Goal: Task Accomplishment & Management: Use online tool/utility

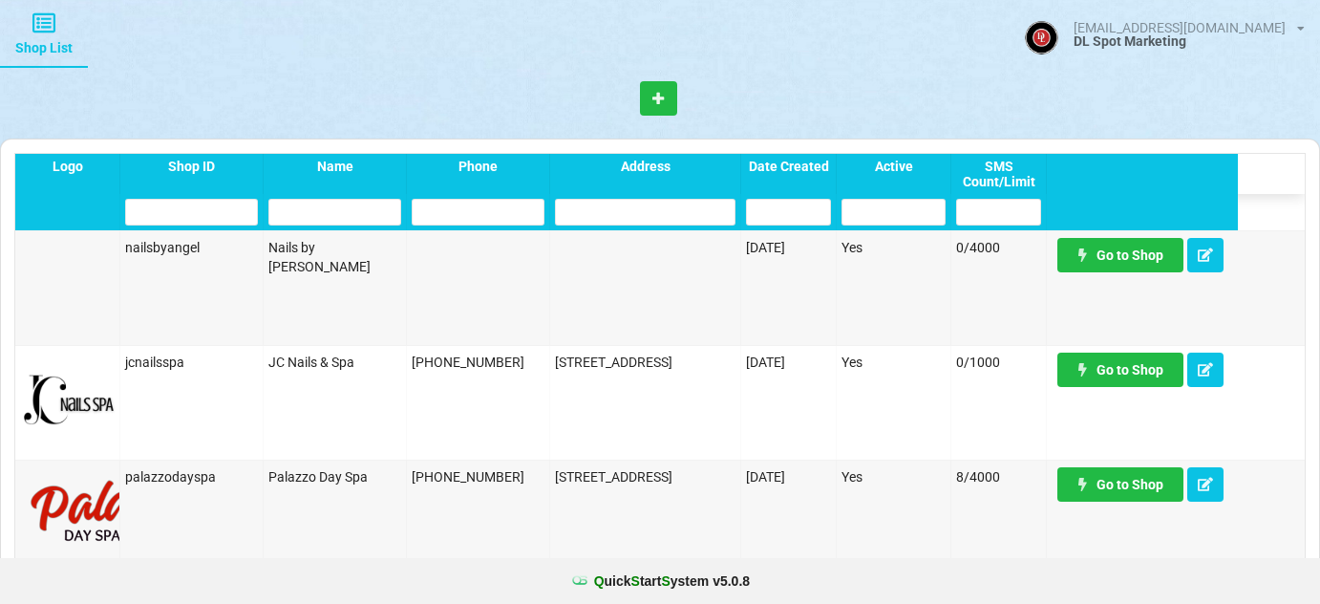
select select "25"
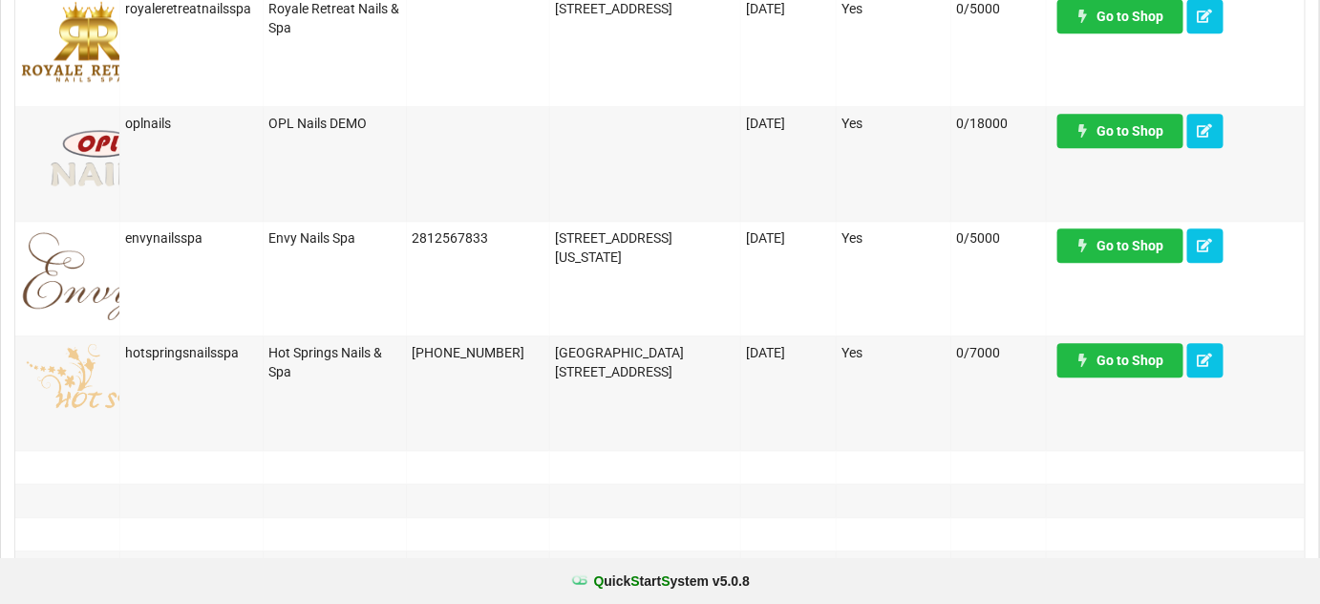
scroll to position [1505, 0]
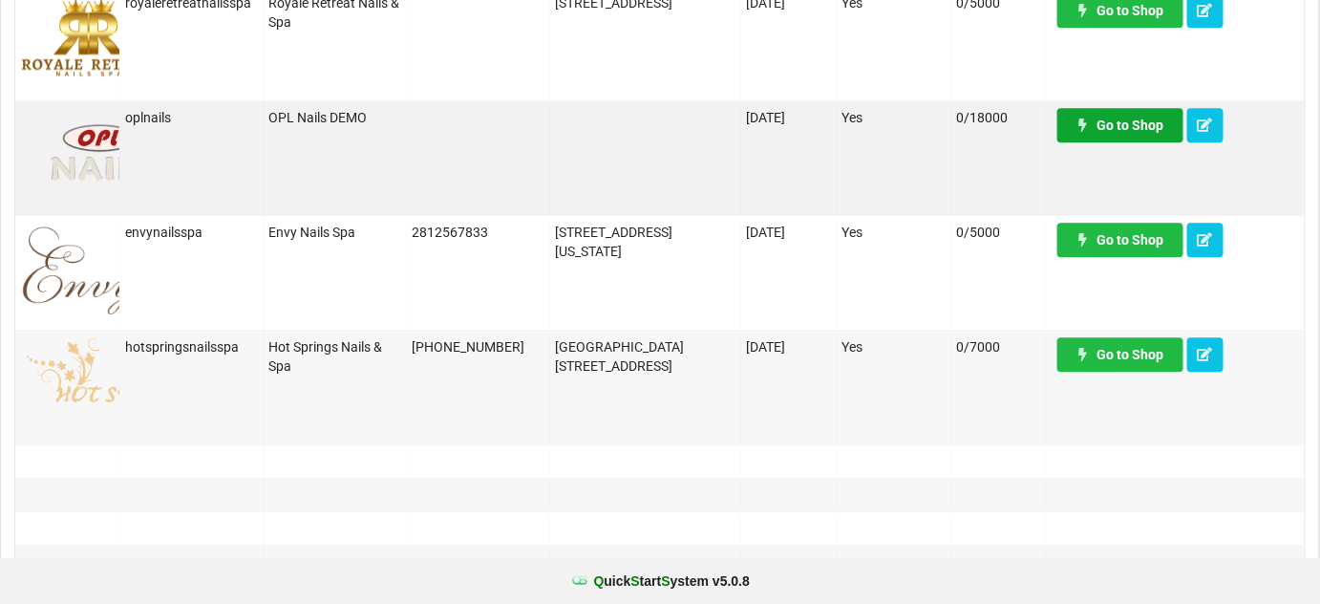
click at [1119, 125] on link "Go to Shop" at bounding box center [1120, 125] width 126 height 34
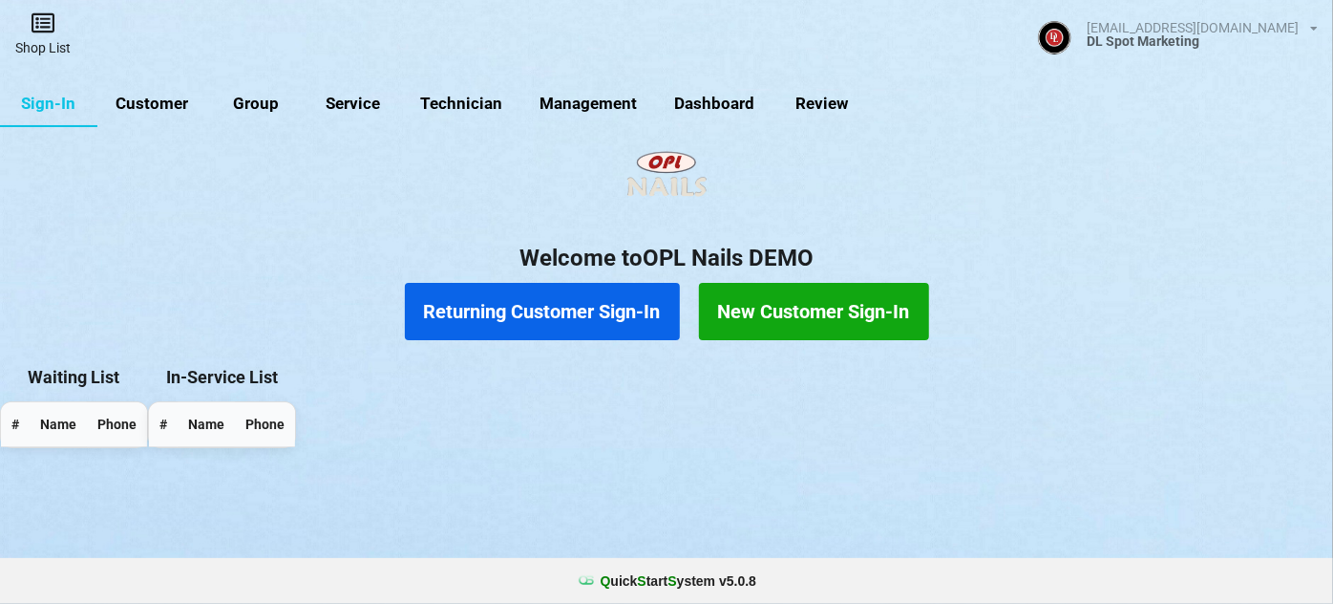
click at [49, 38] on link "Shop List" at bounding box center [43, 34] width 86 height 68
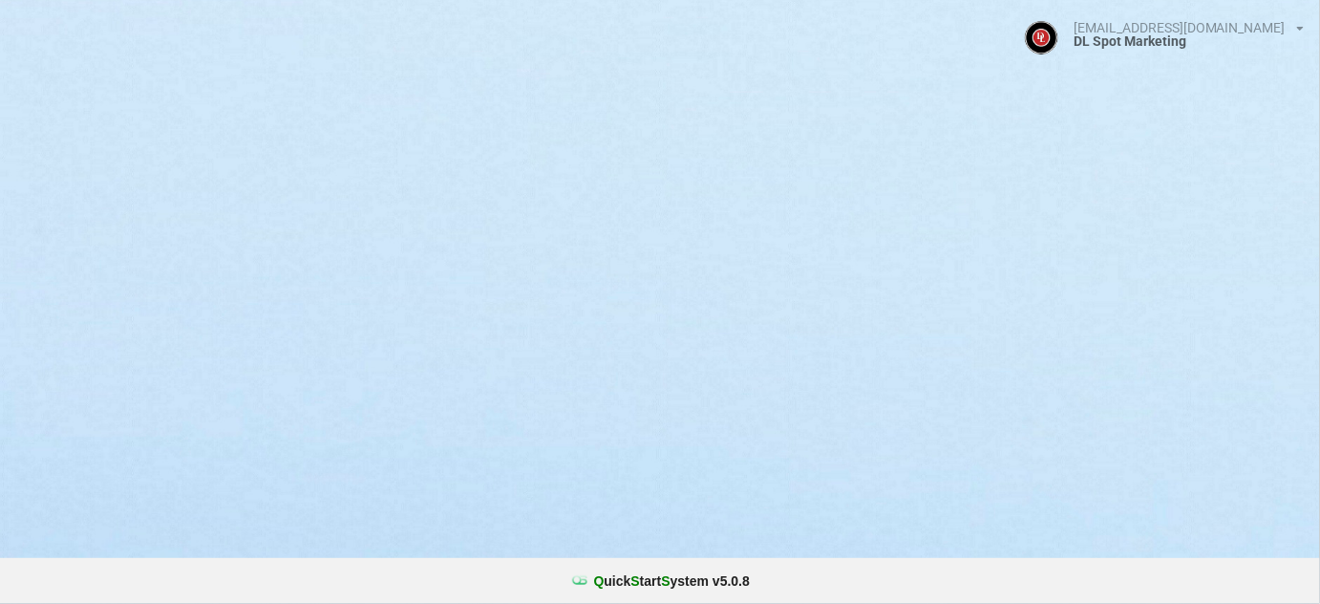
select select "25"
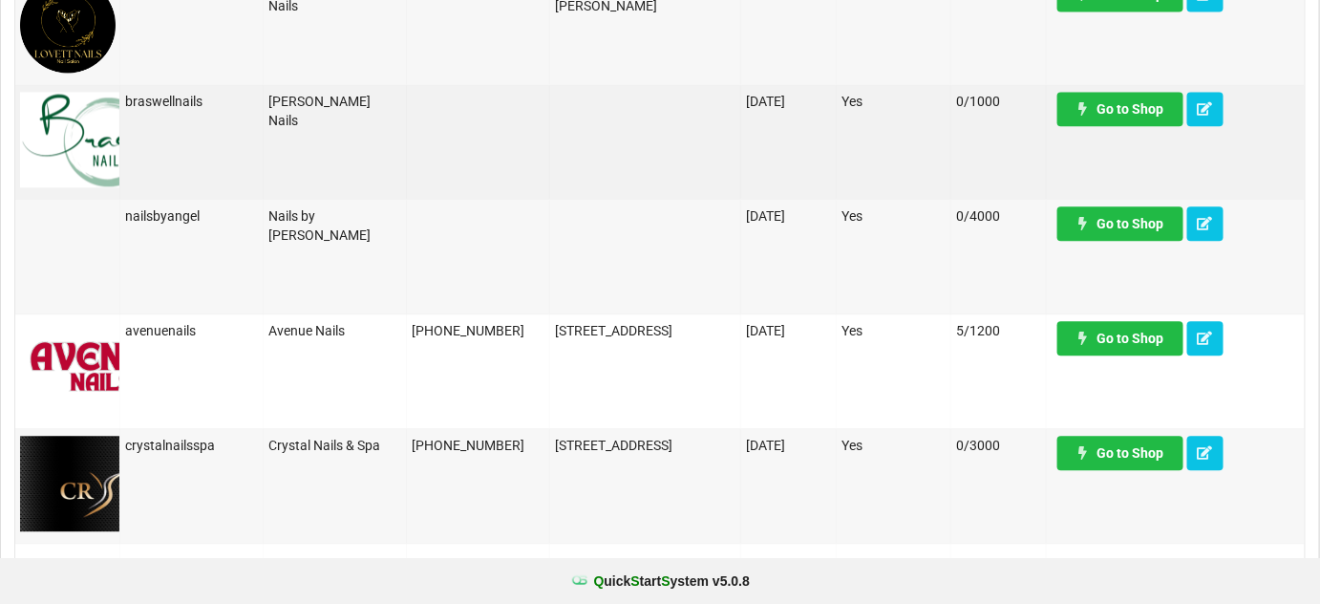
scroll to position [1505, 0]
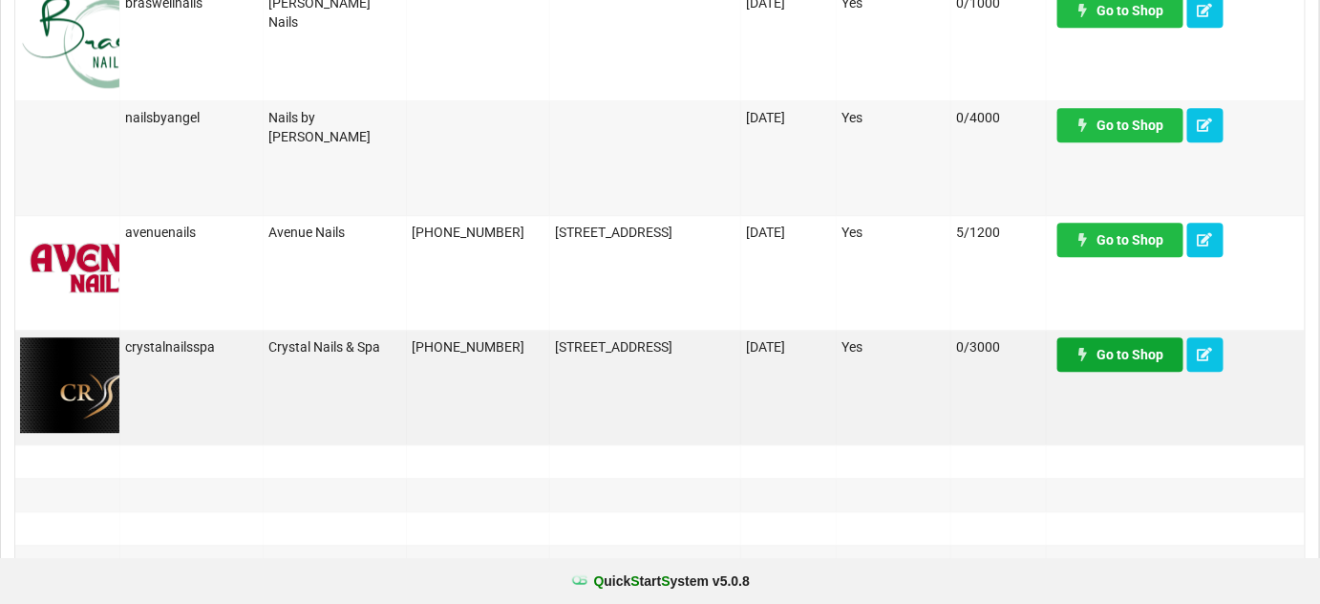
click at [1136, 353] on link "Go to Shop" at bounding box center [1120, 354] width 126 height 34
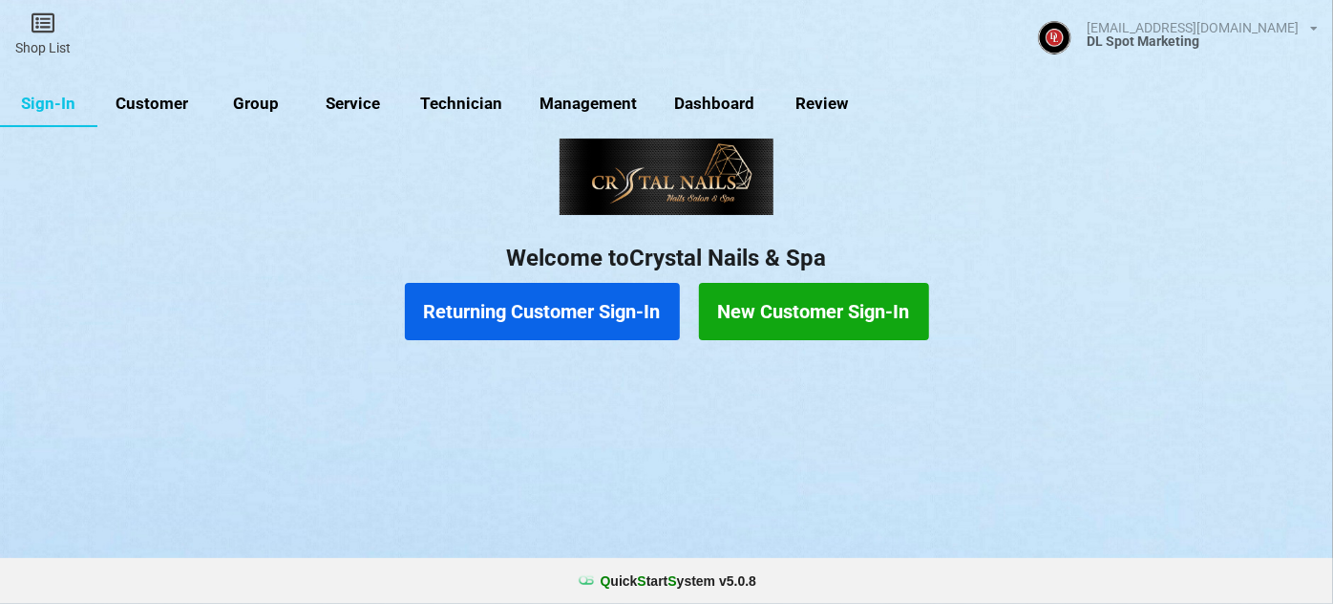
click at [162, 101] on link "Customer" at bounding box center [152, 104] width 110 height 46
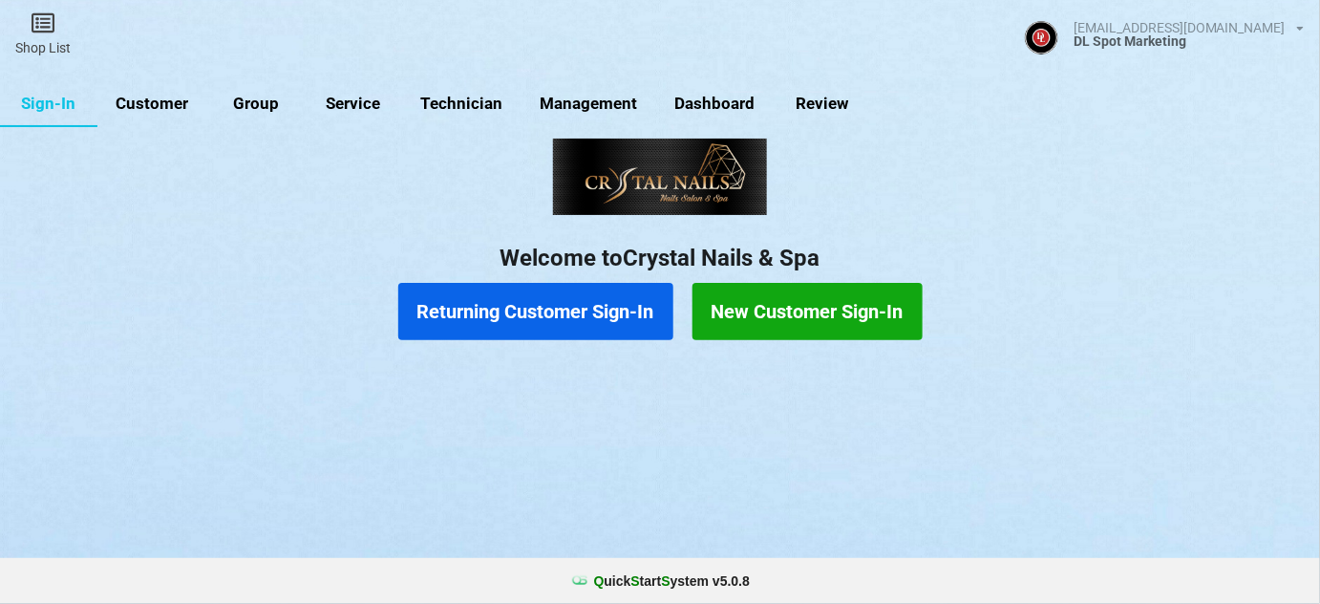
select select "25"
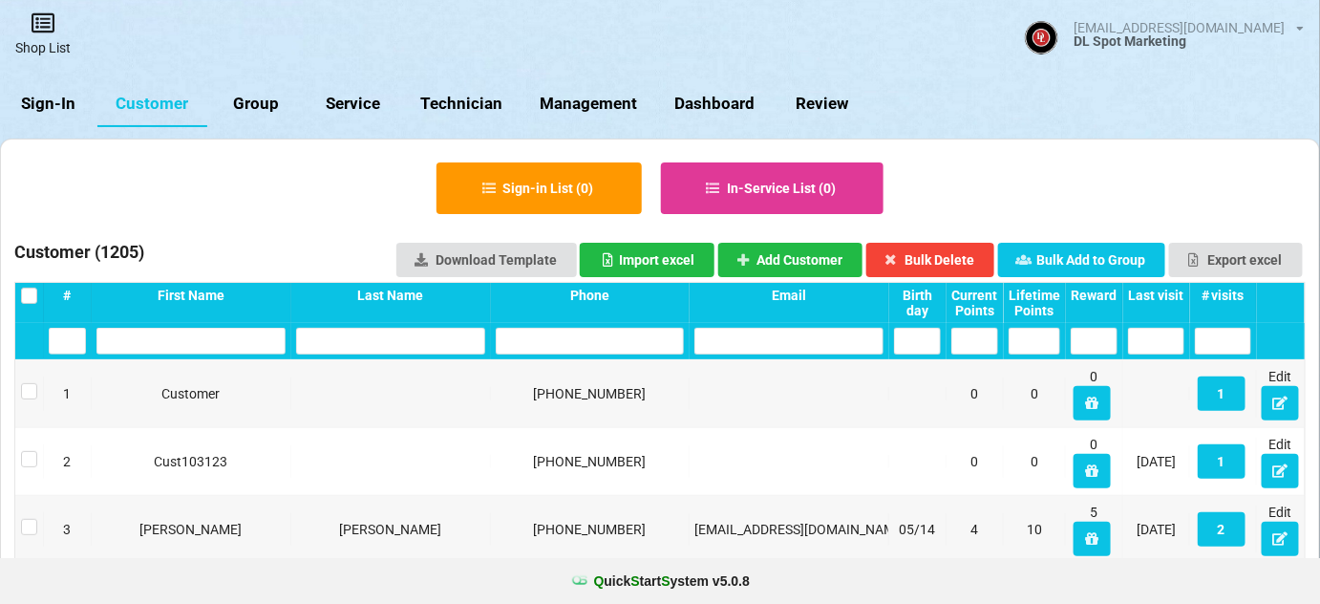
click at [46, 28] on icon at bounding box center [43, 22] width 27 height 23
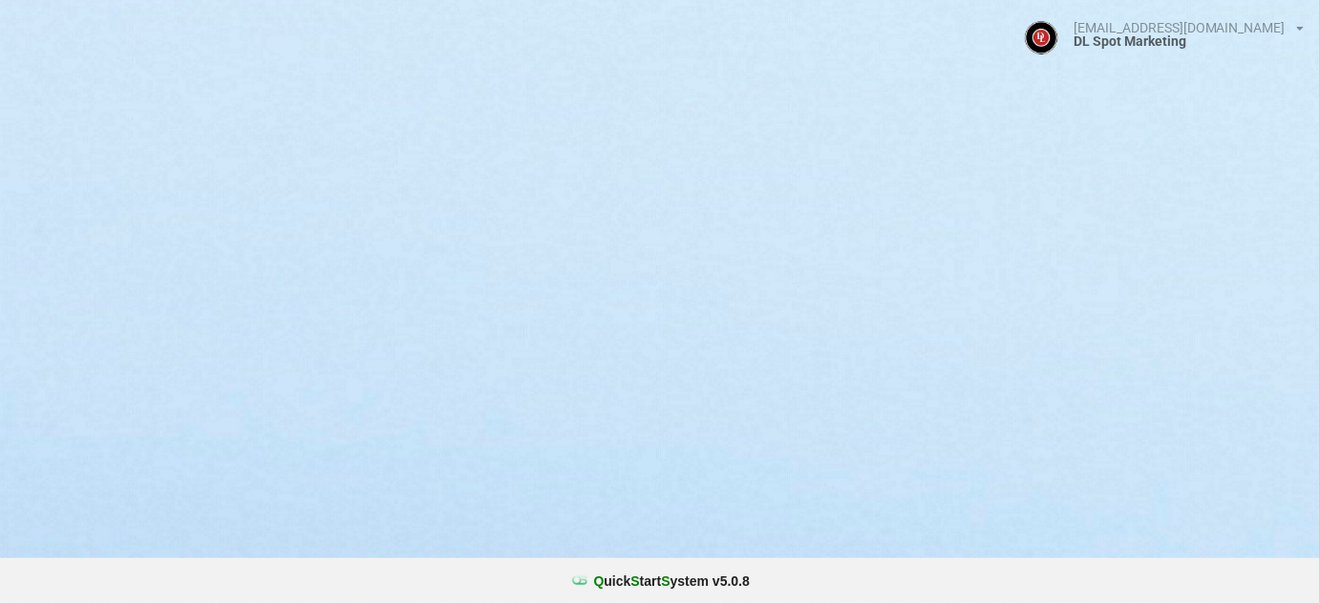
select select "25"
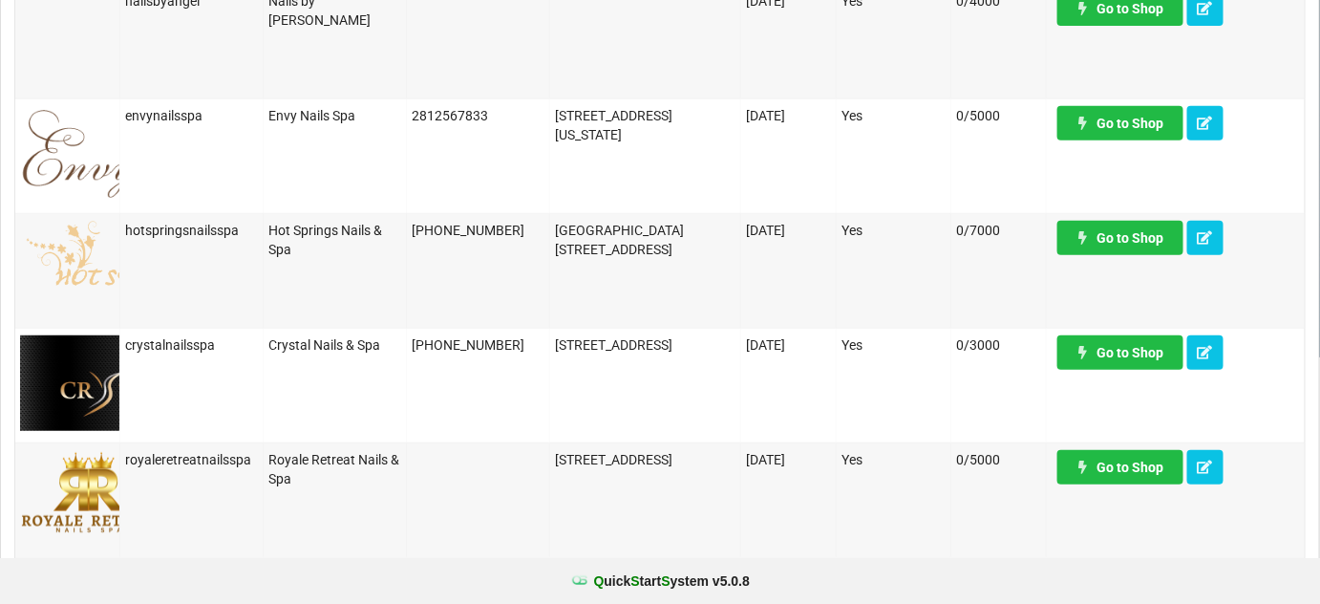
scroll to position [231, 0]
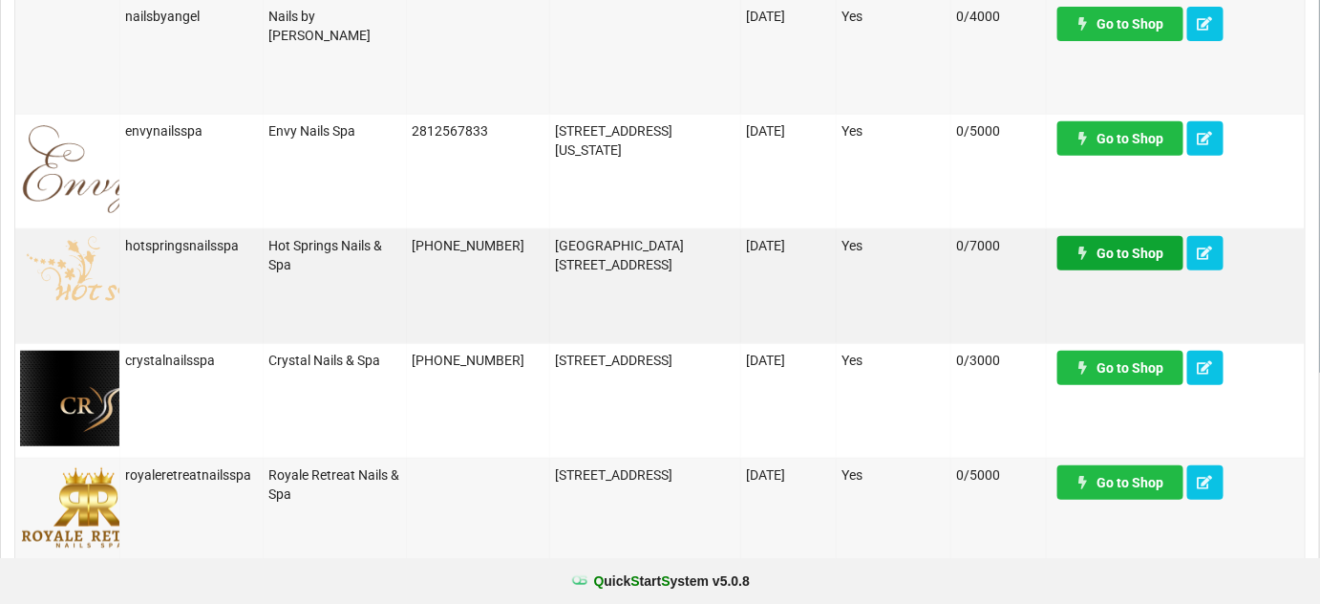
click at [1120, 246] on link "Go to Shop" at bounding box center [1120, 253] width 126 height 34
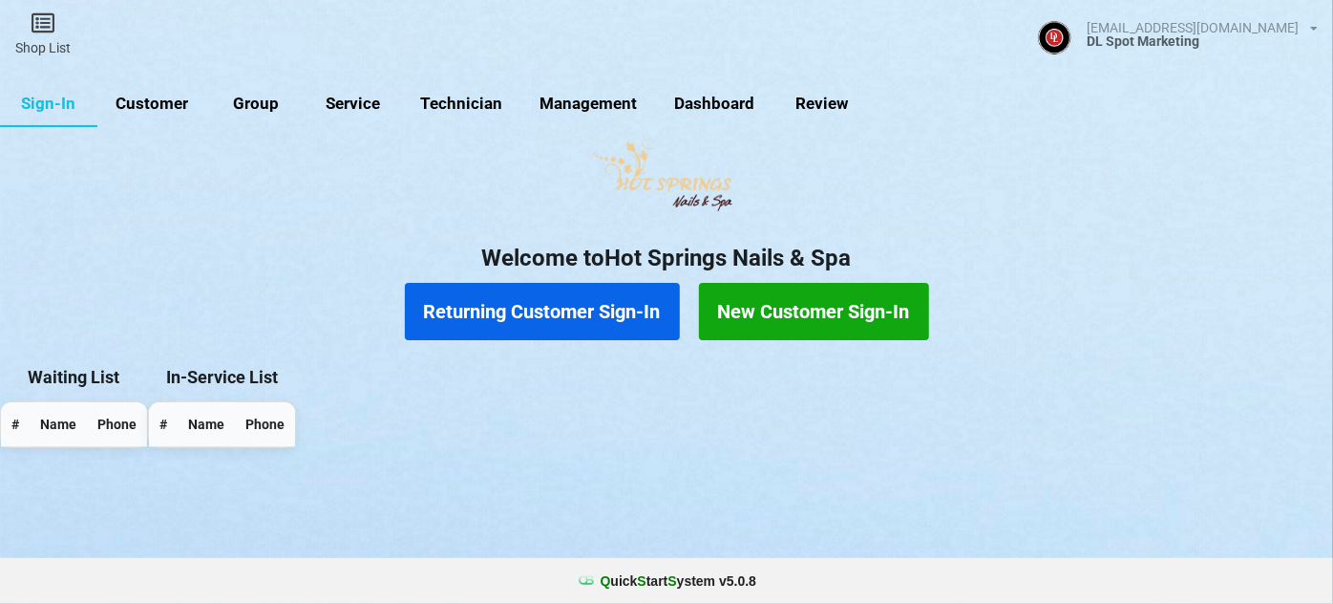
click at [159, 99] on link "Customer" at bounding box center [152, 104] width 110 height 46
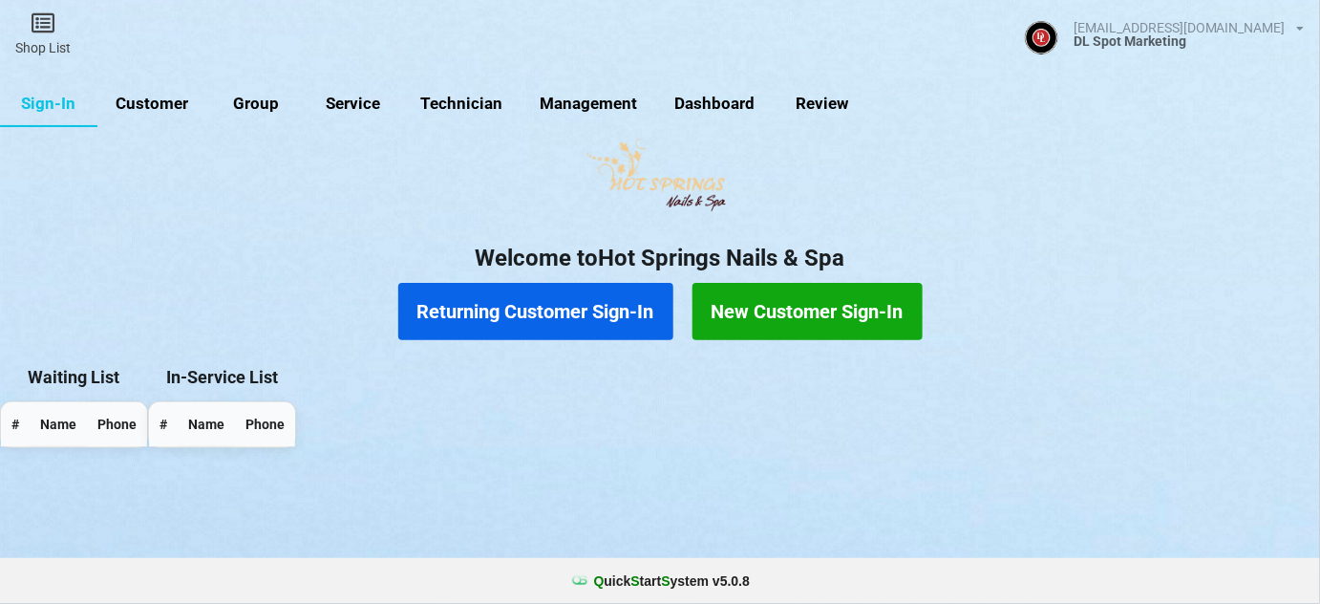
select select "25"
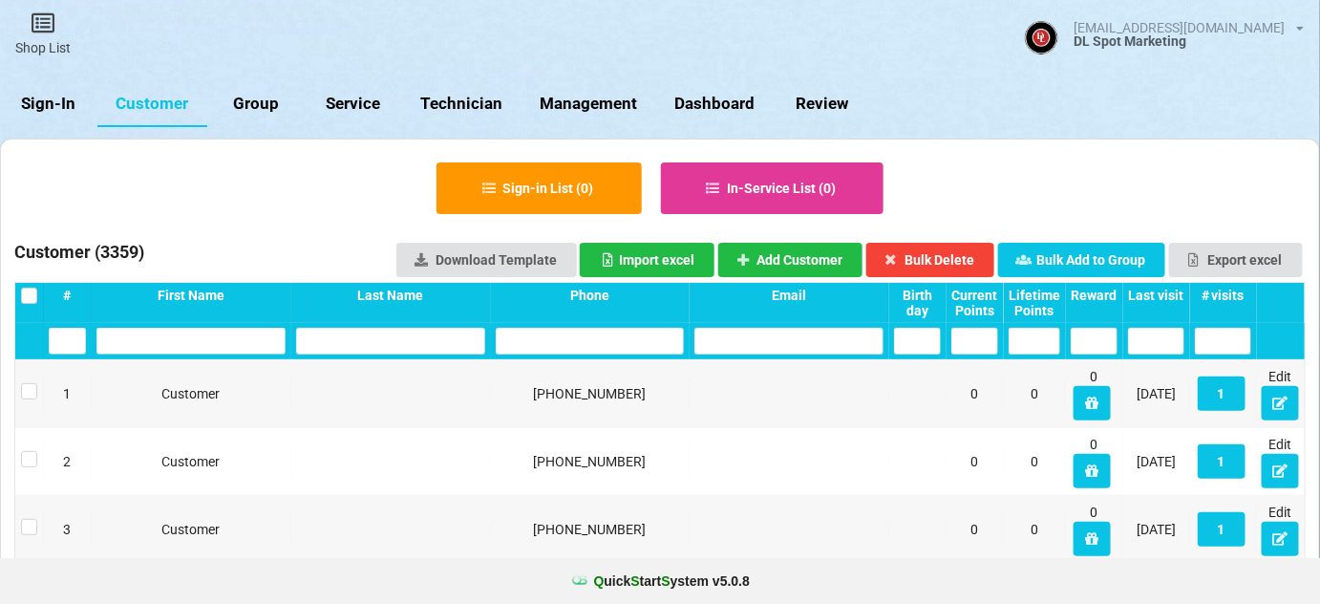
drag, startPoint x: 56, startPoint y: 101, endPoint x: 69, endPoint y: 101, distance: 12.4
click at [62, 101] on link "Sign-In" at bounding box center [48, 104] width 97 height 46
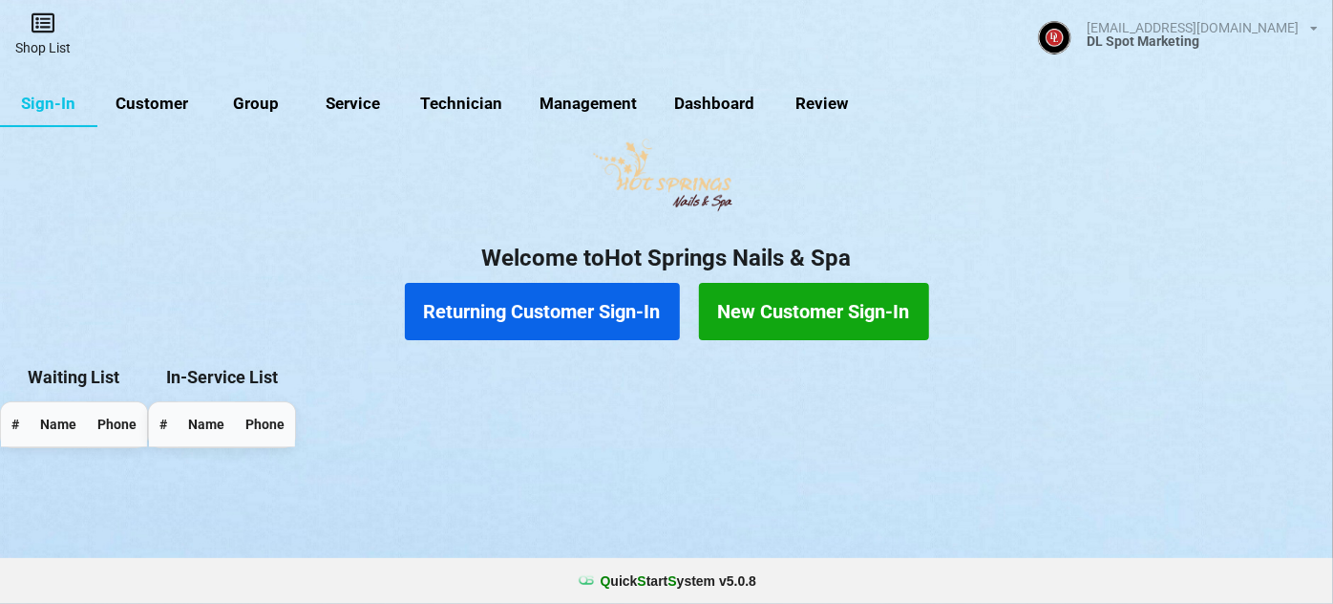
click at [48, 43] on link "Shop List" at bounding box center [43, 34] width 86 height 68
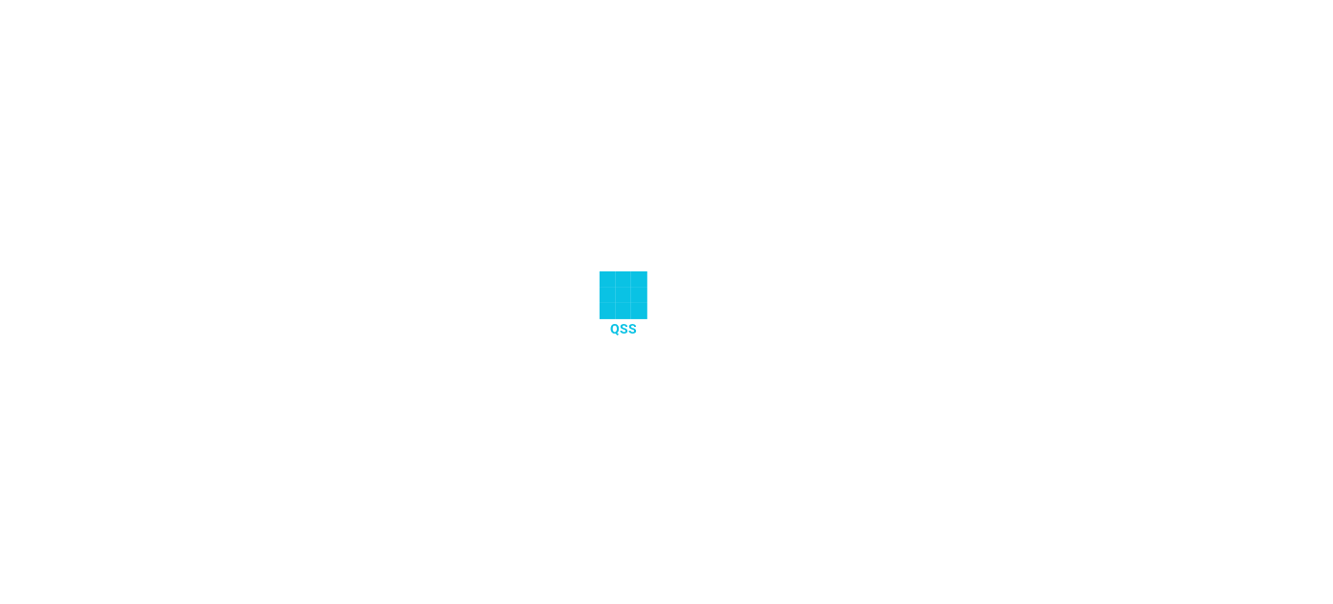
select select "25"
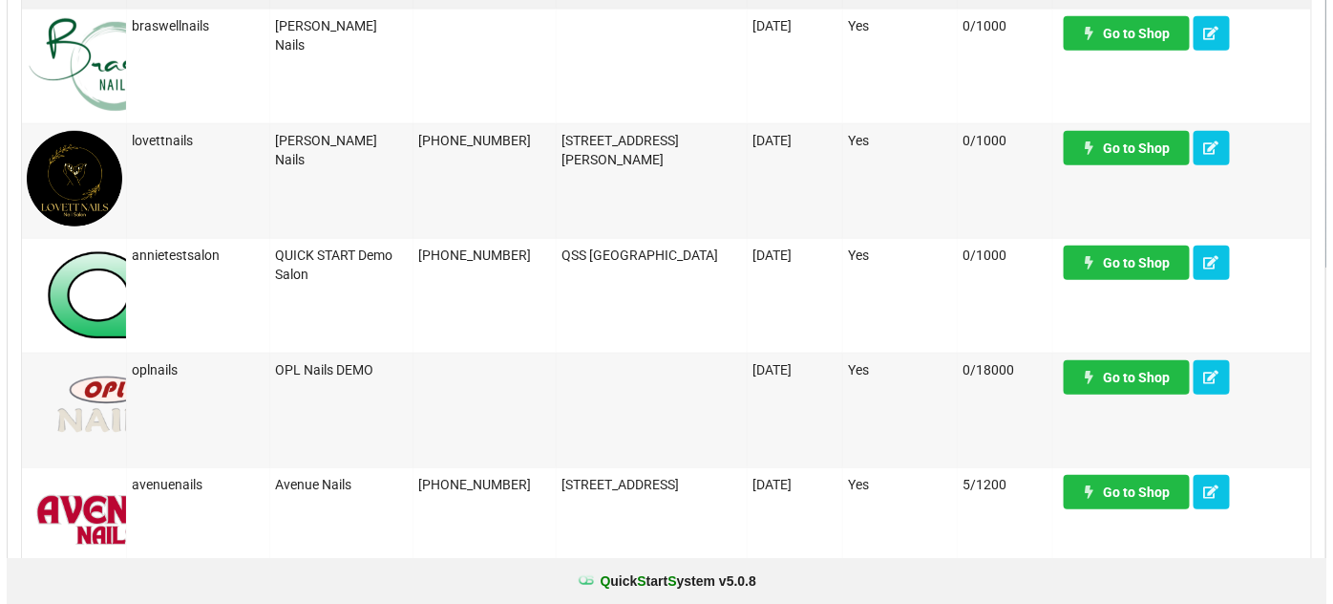
scroll to position [463, 0]
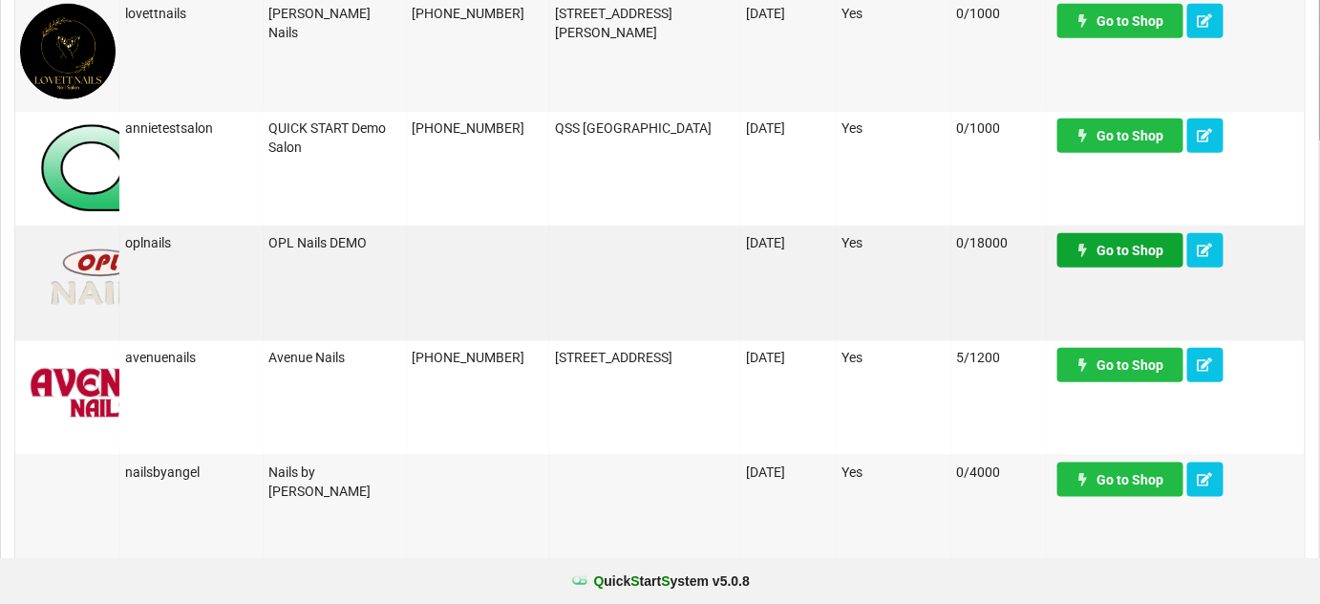
click at [1106, 249] on link "Go to Shop" at bounding box center [1120, 250] width 126 height 34
click at [1200, 251] on icon at bounding box center [1206, 249] width 16 height 11
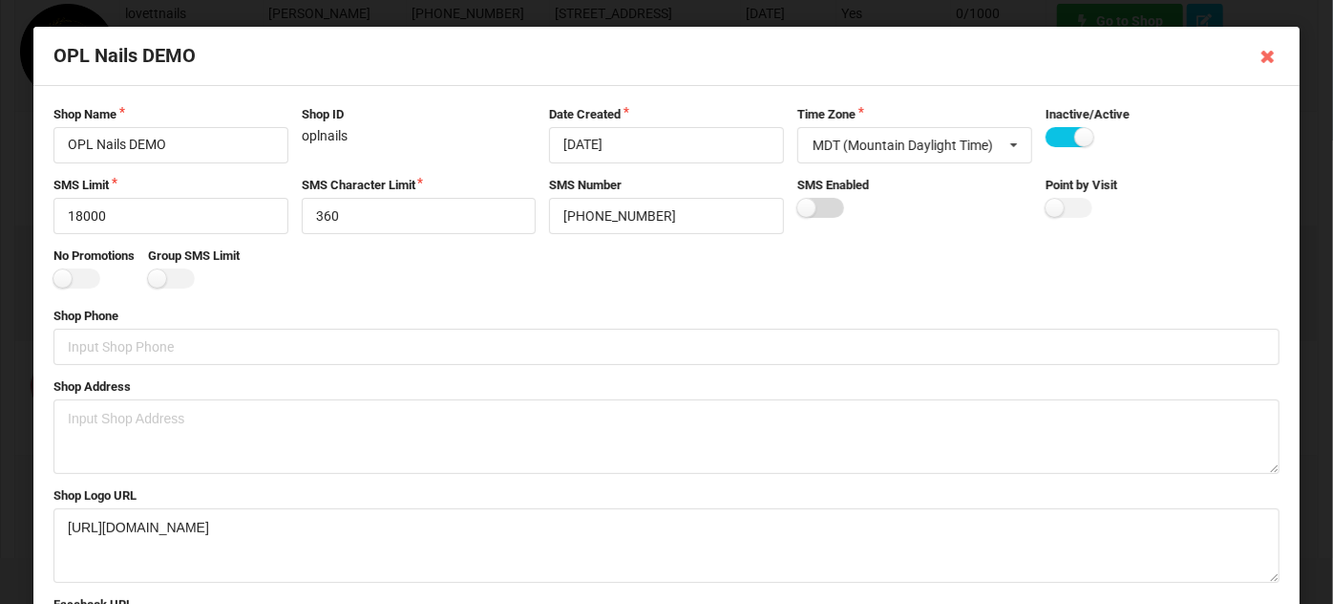
click at [826, 208] on label at bounding box center [820, 208] width 47 height 20
checkbox input "true"
drag, startPoint x: 81, startPoint y: 216, endPoint x: 74, endPoint y: 224, distance: 10.9
click at [74, 223] on input "18000" at bounding box center [170, 216] width 235 height 36
click at [147, 218] on input "1000" at bounding box center [170, 216] width 235 height 36
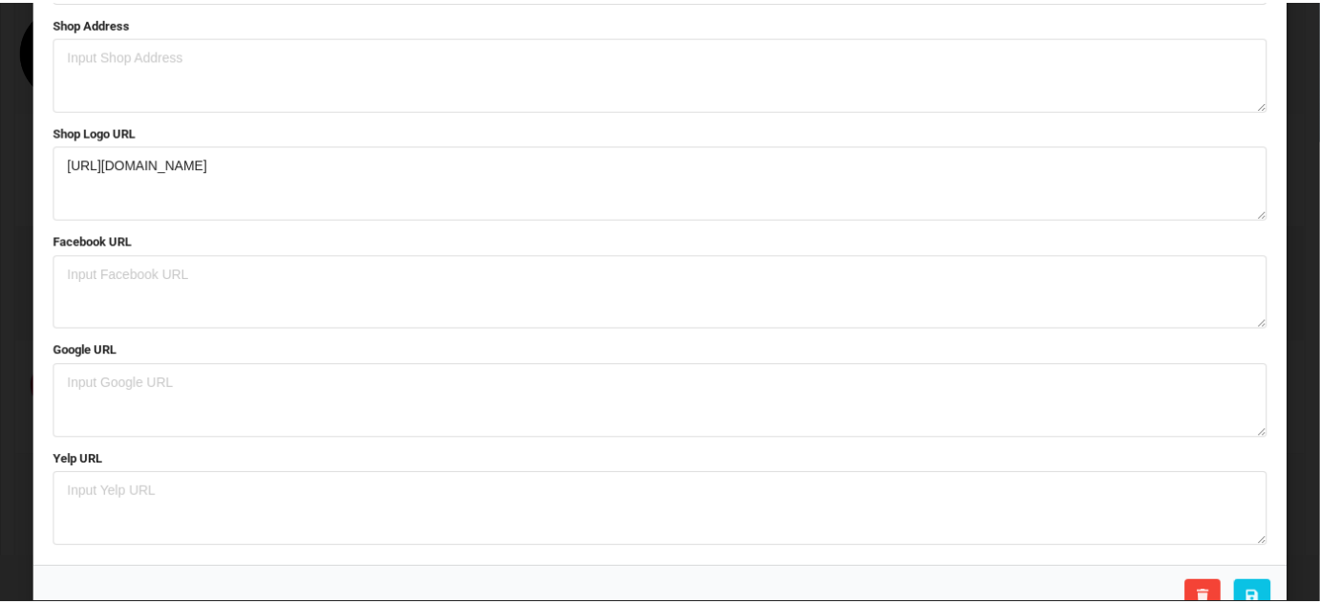
scroll to position [384, 0]
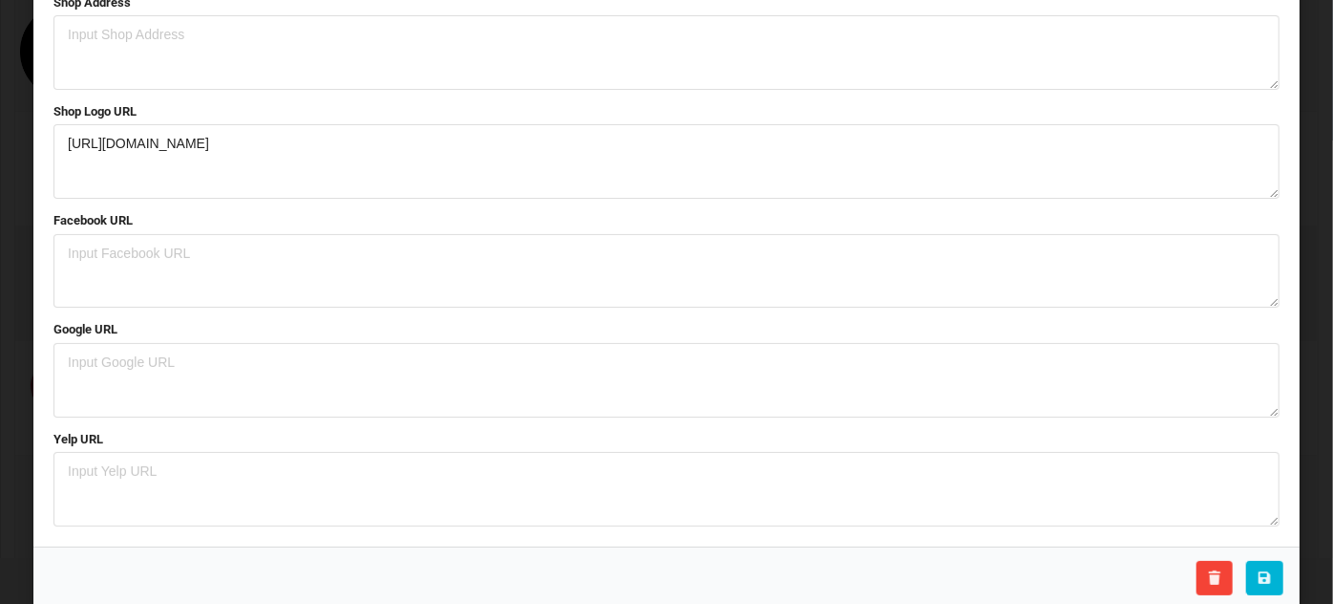
type input "1000"
click at [1257, 576] on icon at bounding box center [1265, 576] width 16 height 11
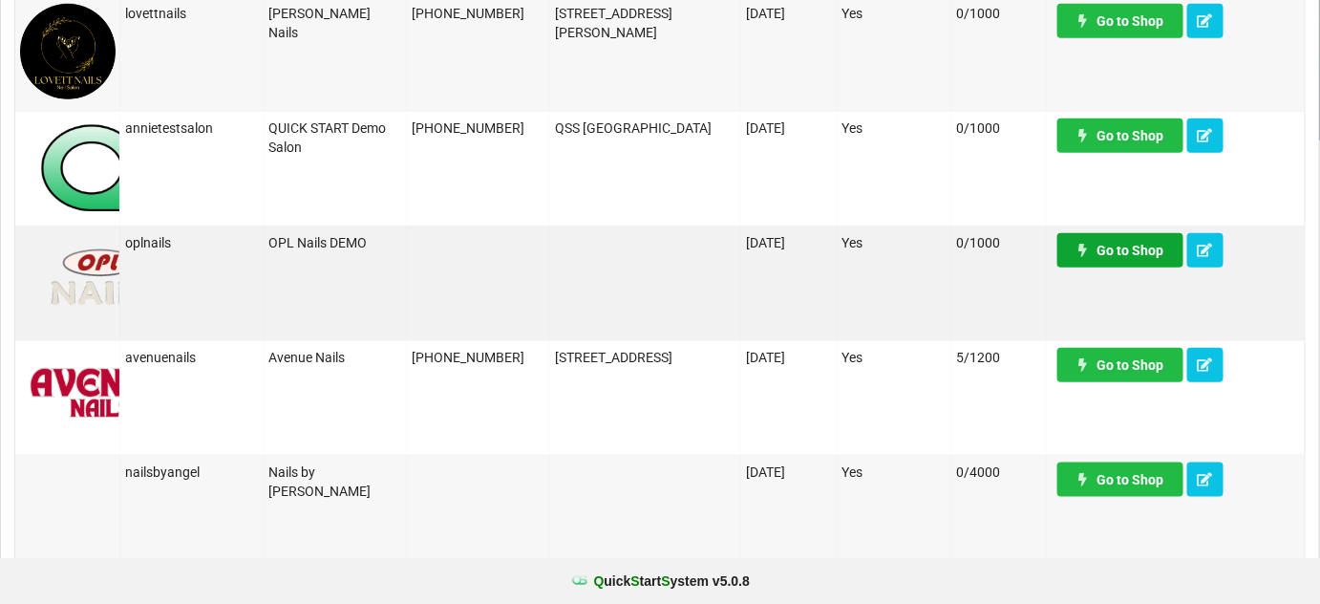
click at [1117, 245] on link "Go to Shop" at bounding box center [1120, 250] width 126 height 34
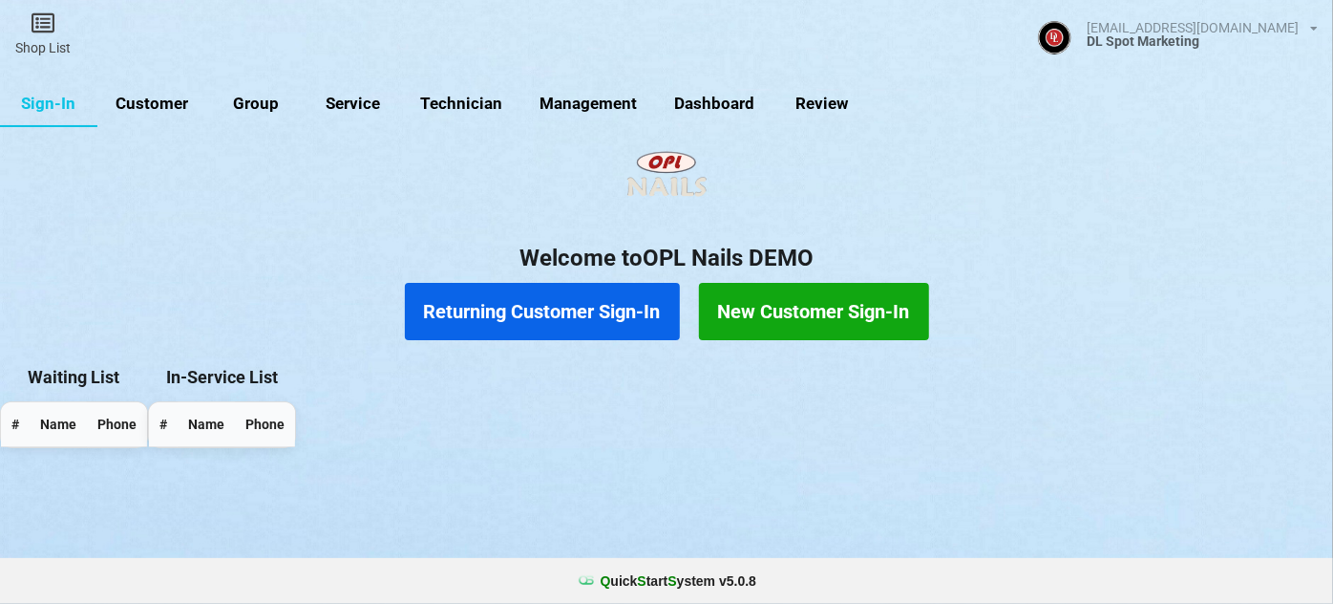
click at [244, 100] on link "Group" at bounding box center [255, 104] width 97 height 46
select select "25"
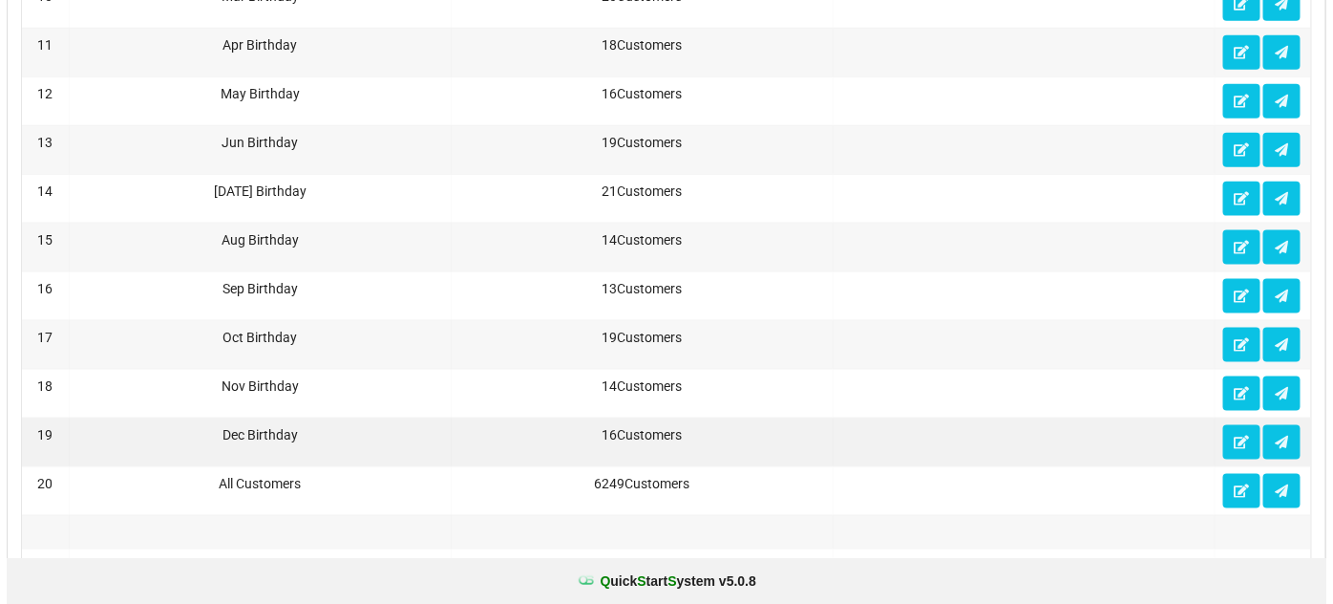
scroll to position [1041, 0]
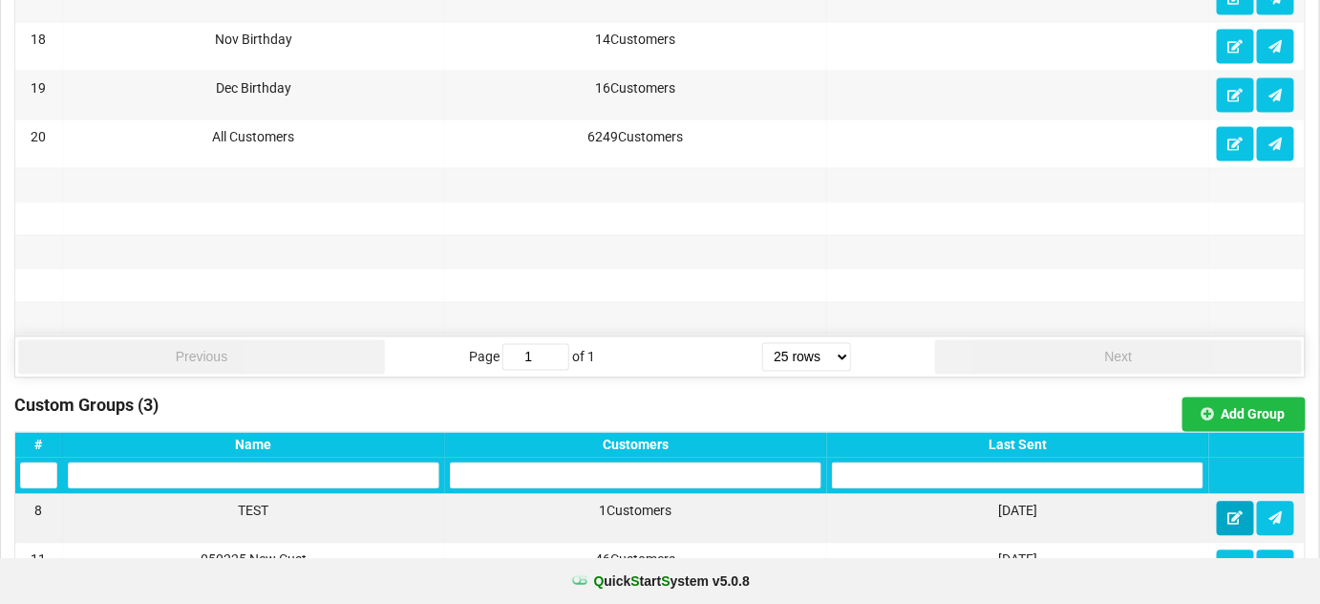
click at [1235, 512] on icon at bounding box center [1235, 517] width 16 height 11
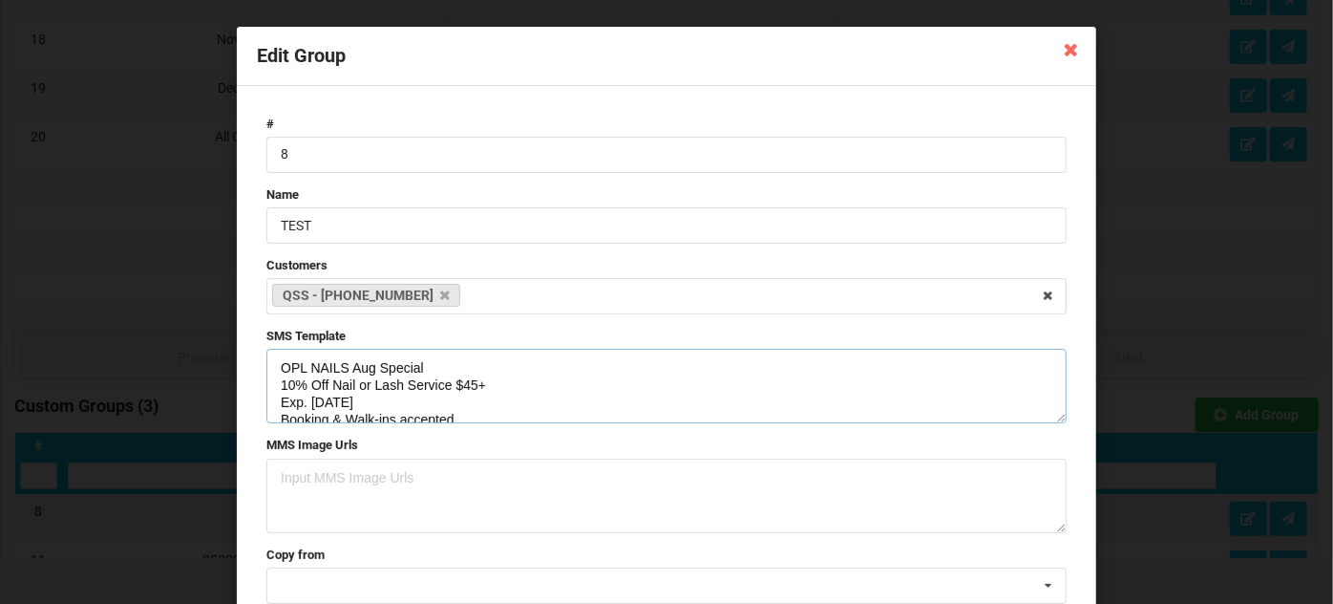
click at [315, 405] on textarea "OPL NAILS Aug Special 10% Off Nail or Lash Service $45+ Exp. [DATE] Booking & W…" at bounding box center [666, 386] width 800 height 74
click at [329, 403] on textarea "OPL NAILS Aug Special 10% Off Nail or Lash Service $45+ Exp. 9/31/25 Booking & …" at bounding box center [666, 386] width 800 height 74
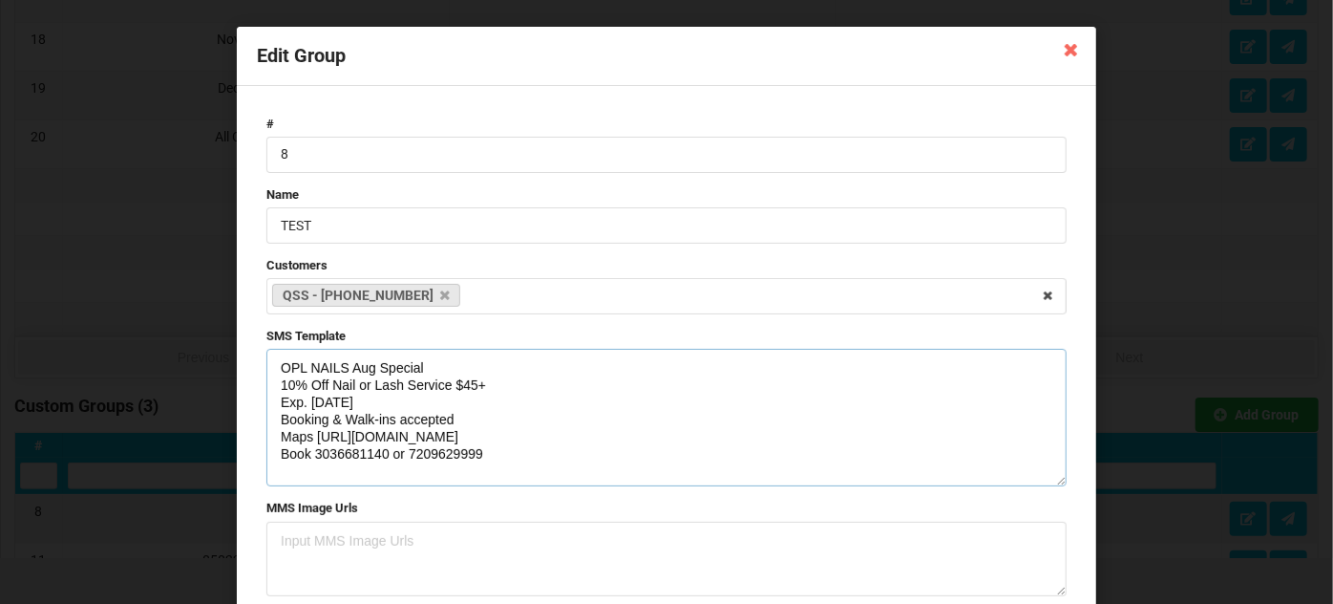
drag, startPoint x: 1057, startPoint y: 419, endPoint x: 1051, endPoint y: 483, distance: 64.2
click at [1051, 483] on textarea "OPL NAILS Aug Special 10% Off Nail or Lash Service $45+ Exp. [DATE] Booking & W…" at bounding box center [666, 418] width 800 height 138
drag, startPoint x: 473, startPoint y: 433, endPoint x: 277, endPoint y: 436, distance: 195.8
click at [277, 436] on textarea "OPL NAILS Aug Special 10% Off Nail or Lash Service $45+ Exp. [DATE] Booking & W…" at bounding box center [666, 418] width 800 height 138
click at [495, 441] on textarea "OPL NAILS Aug Special 10% Off Nail or Lash Service $45+ Exp. [DATE] Booking & W…" at bounding box center [666, 418] width 800 height 138
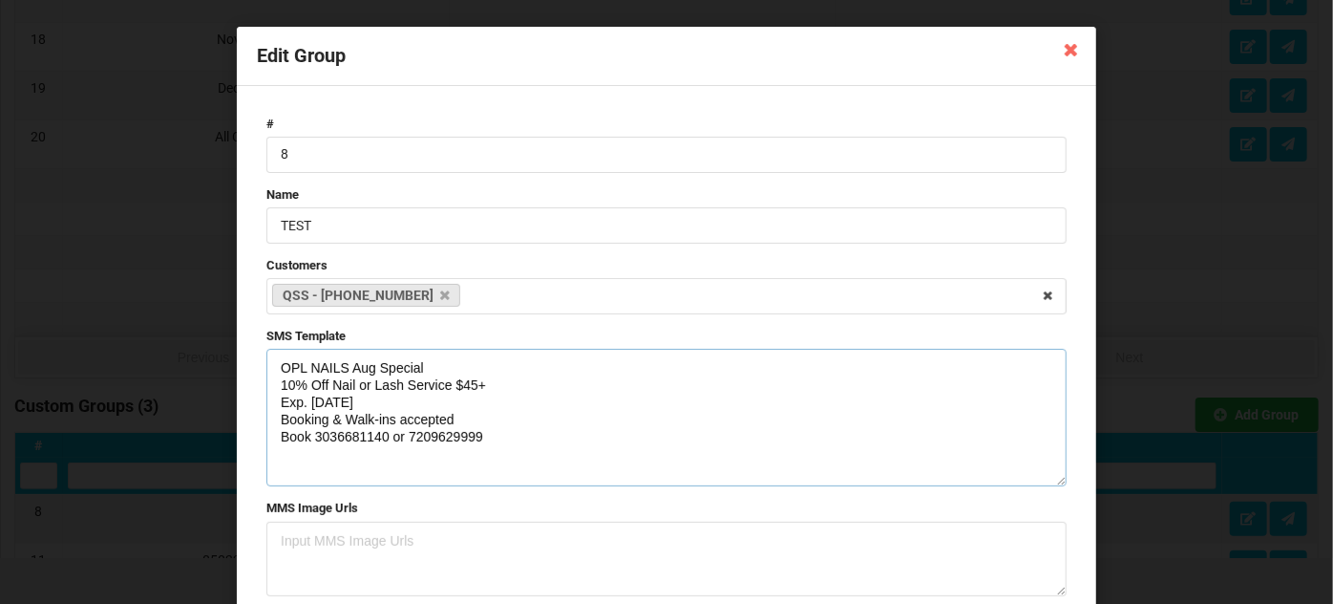
click at [371, 369] on textarea "OPL NAILS Aug Special 10% Off Nail or Lash Service $45+ Exp. [DATE] Booking & W…" at bounding box center [666, 418] width 800 height 138
click at [288, 450] on textarea "OPL NAILS Sept Special 10% Off Nail or Lash Service $45+ Exp. [DATE] Booking & …" at bounding box center [666, 418] width 800 height 138
paste textarea "Maps [URL][DOMAIN_NAME]"
click at [330, 469] on textarea "OPL NAILS Sept Special 10% Off Nail or Lash Service $45+ Exp. [DATE] Booking & …" at bounding box center [666, 418] width 800 height 138
click at [486, 435] on textarea "OPL NAILS Sept Special 10% Off Nail or Lash Service $45+ Exp. [DATE] Booking & …" at bounding box center [666, 418] width 800 height 138
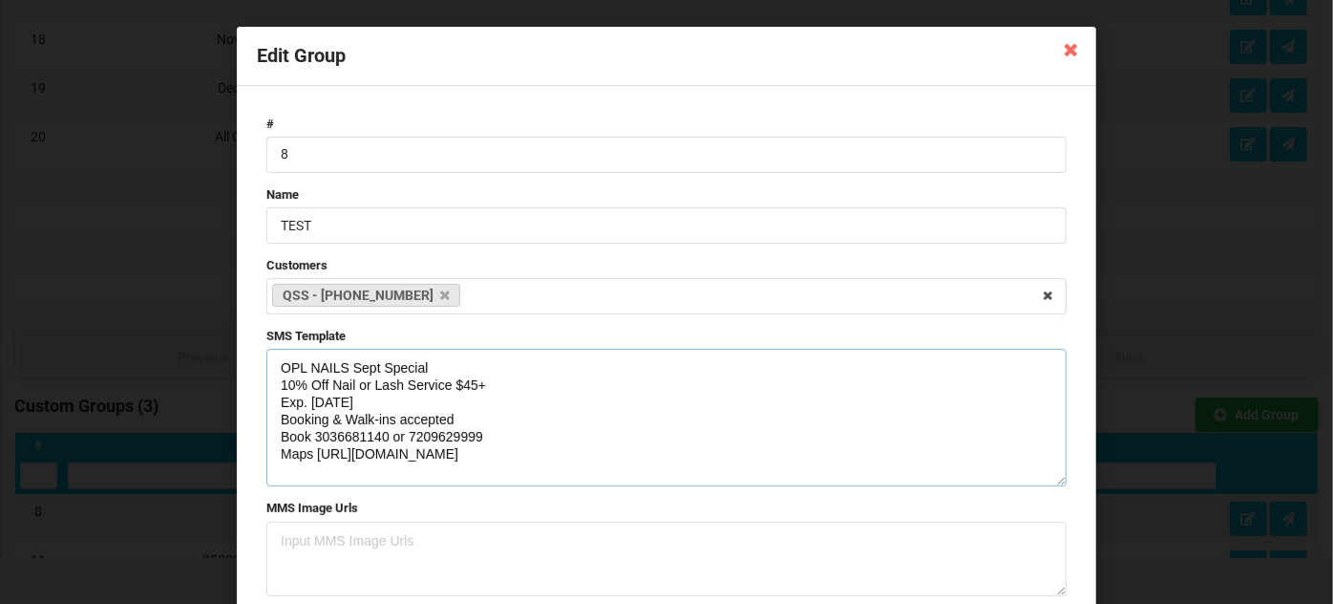
paste textarea "[URL][DOMAIN_NAME]"
drag, startPoint x: 468, startPoint y: 470, endPoint x: 268, endPoint y: 365, distance: 225.5
click at [257, 365] on form "# 8 Name TEST Customers QSS - [PHONE_NUMBER] Select Customers [PERSON_NAME] - […" at bounding box center [666, 415] width 819 height 618
click at [472, 457] on textarea "OPL NAILS Sept Special 10% Off Nail or Lash Service $45+ Exp. [DATE] Booking & …" at bounding box center [666, 418] width 800 height 138
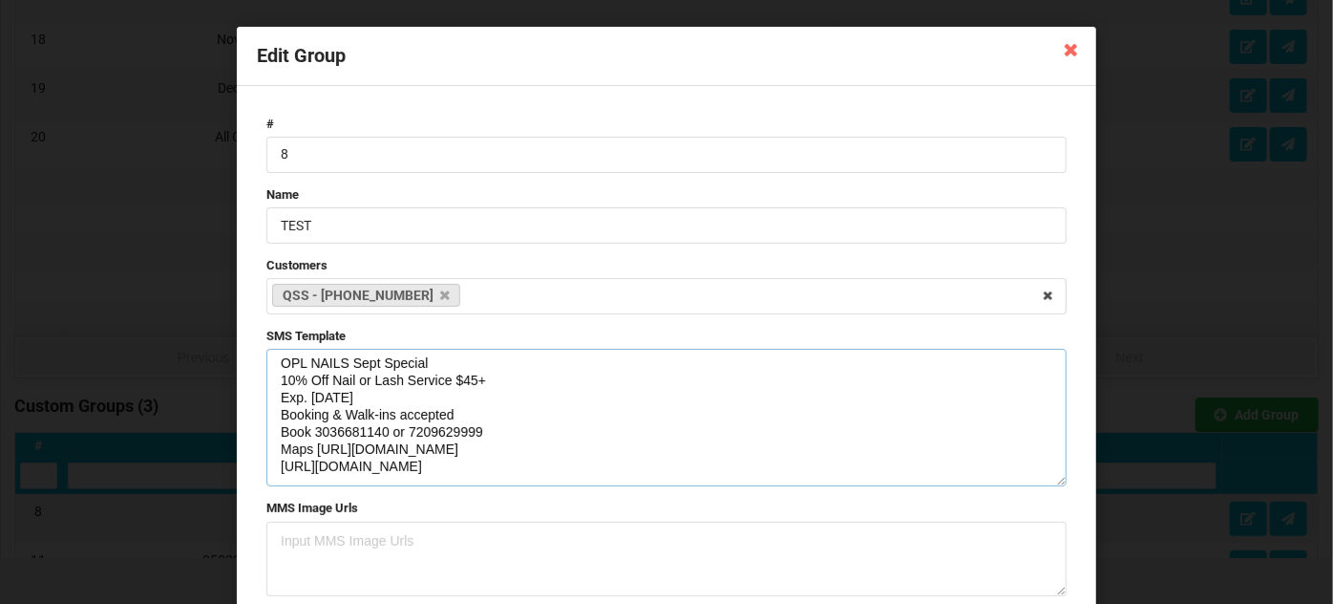
drag, startPoint x: 476, startPoint y: 462, endPoint x: 264, endPoint y: 474, distance: 212.3
click at [266, 474] on textarea "OPL NAILS Sept Special 10% Off Nail or Lash Service $45+ Exp. [DATE] Booking & …" at bounding box center [666, 418] width 800 height 138
drag, startPoint x: 341, startPoint y: 417, endPoint x: 453, endPoint y: 416, distance: 111.7
click at [453, 416] on textarea "OPL NAILS Sept Special 10% Off Nail or Lash Service $45+ Exp. [DATE] Booking & …" at bounding box center [666, 418] width 800 height 138
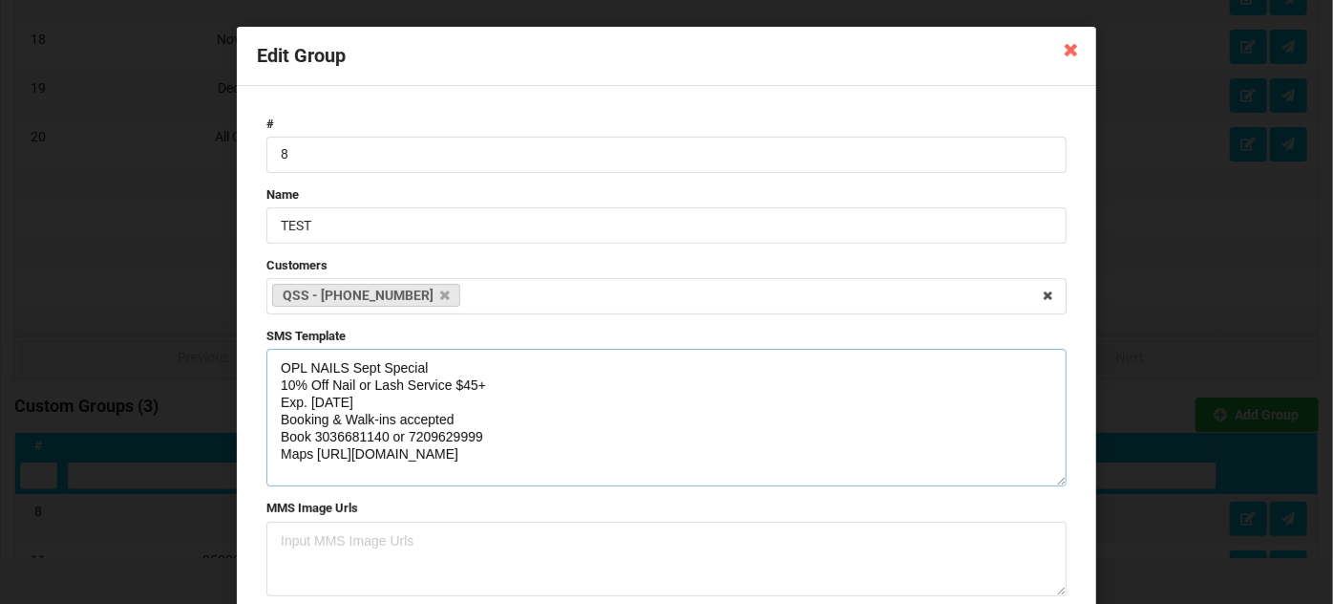
click at [483, 448] on textarea "OPL NAILS Sept Special 10% Off Nail or Lash Service $45+ Exp. [DATE] Booking & …" at bounding box center [666, 418] width 800 height 138
drag, startPoint x: 473, startPoint y: 453, endPoint x: 280, endPoint y: 452, distance: 192.9
click at [280, 452] on textarea "OPL NAILS Sept Special 10% Off Nail or Lash Service $45+ Exp. [DATE] Booking & …" at bounding box center [666, 418] width 800 height 138
click at [506, 449] on textarea "OPL NAILS Sept Special 10% Off Nail or Lash Service $45+ Exp. [DATE] Booking & …" at bounding box center [666, 418] width 800 height 138
drag, startPoint x: 506, startPoint y: 450, endPoint x: 242, endPoint y: 348, distance: 283.6
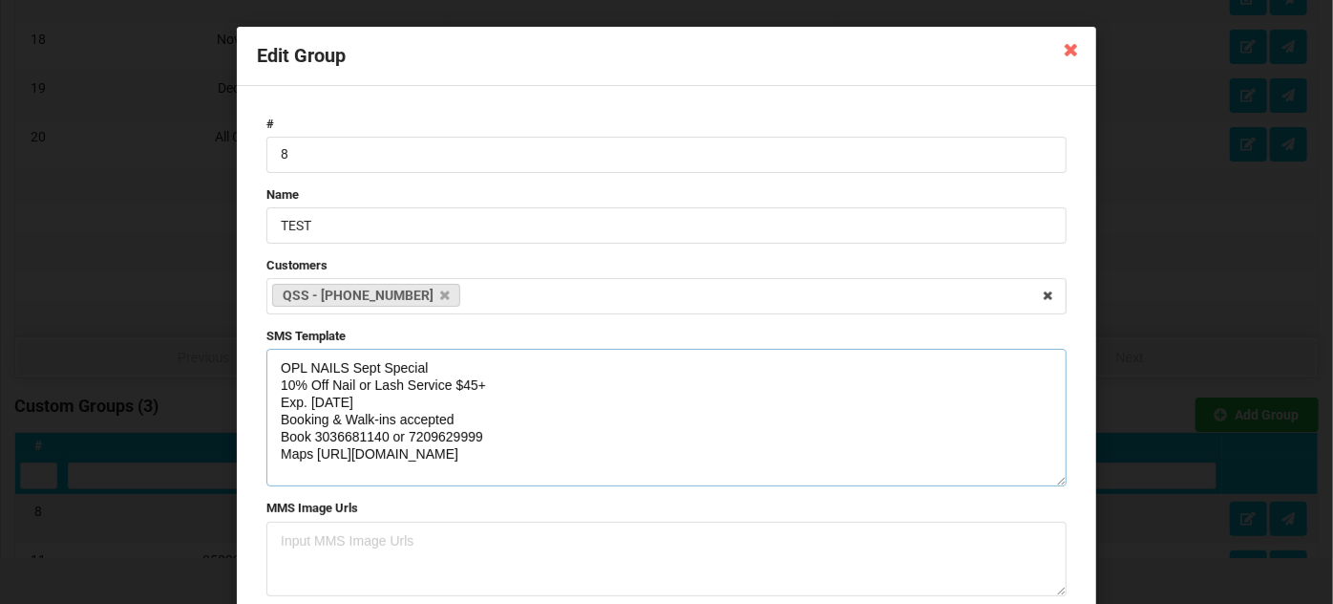
click at [242, 348] on div "# 8 Name TEST Customers QSS - [PHONE_NUMBER] Select Customers [PERSON_NAME] - […" at bounding box center [666, 415] width 859 height 658
paste textarea "ails Sept Special 10% Off Nail or Lash Service $45+ Exp. [DATE] Book now 303668…"
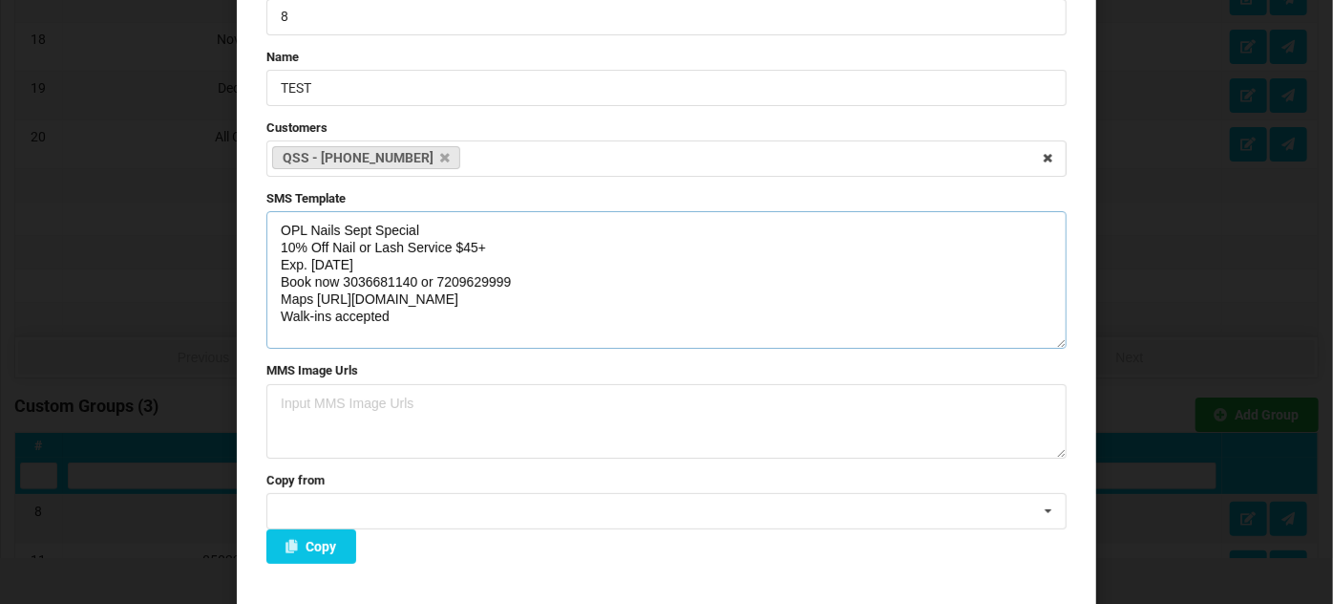
scroll to position [200, 0]
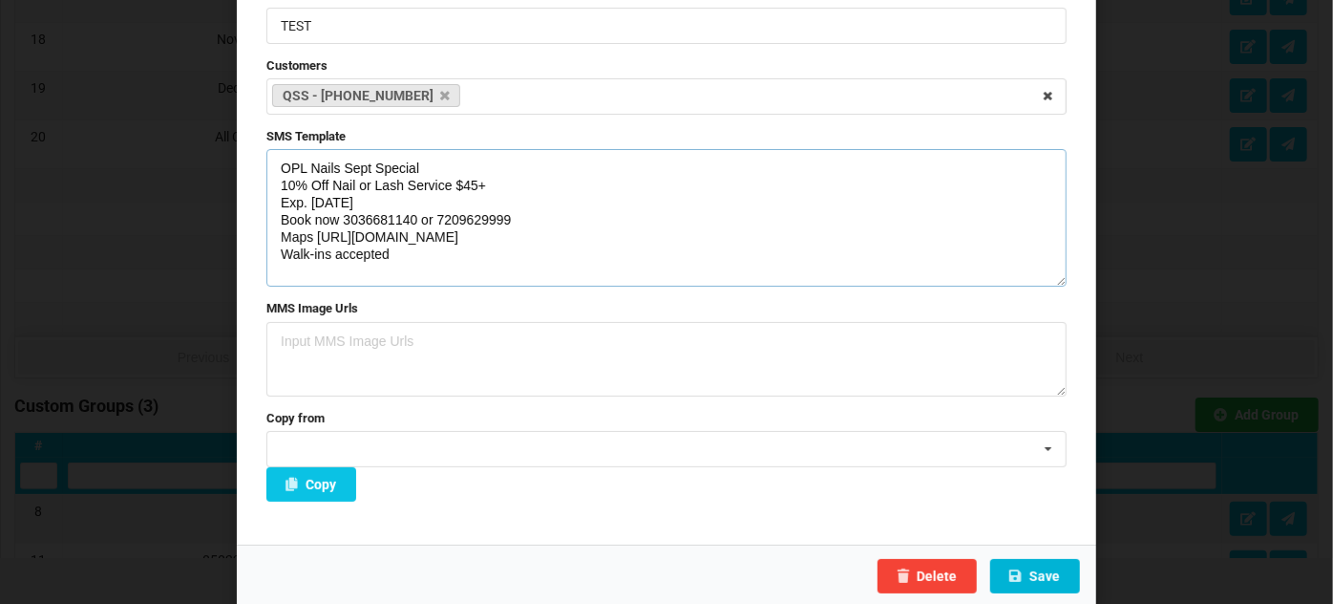
type textarea "OPL Nails Sept Special 10% Off Nail or Lash Service $45+ Exp. [DATE] Book now 3…"
click at [1047, 575] on button "Save" at bounding box center [1035, 576] width 90 height 34
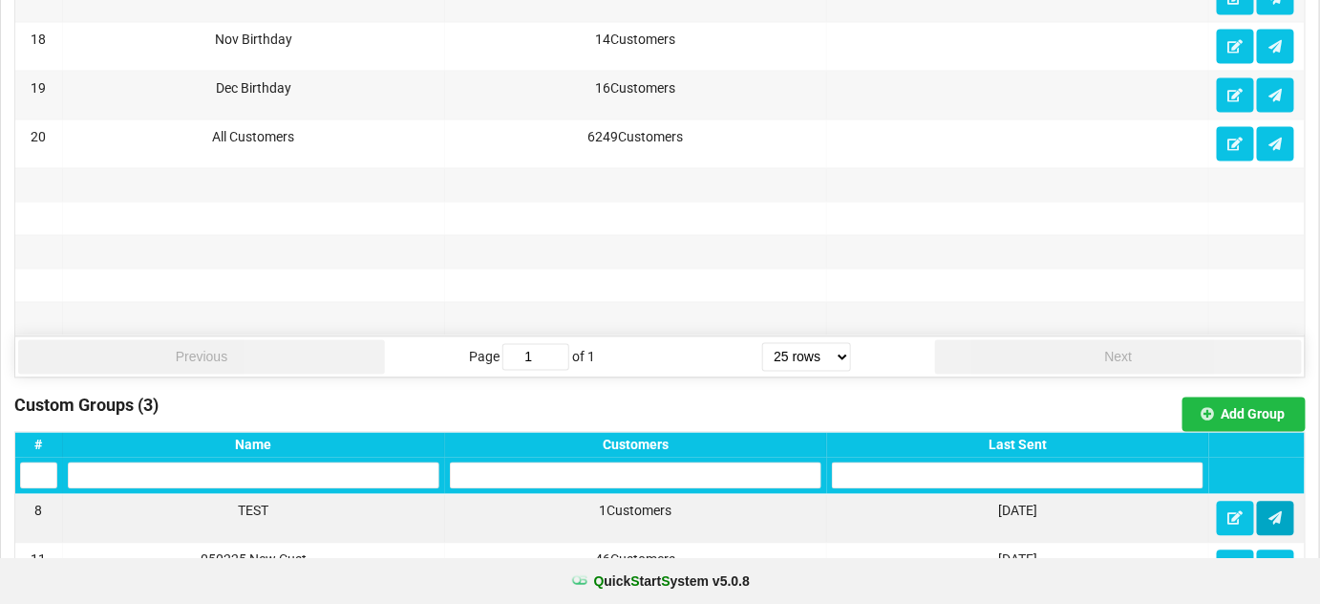
click at [1274, 512] on icon at bounding box center [1275, 517] width 16 height 11
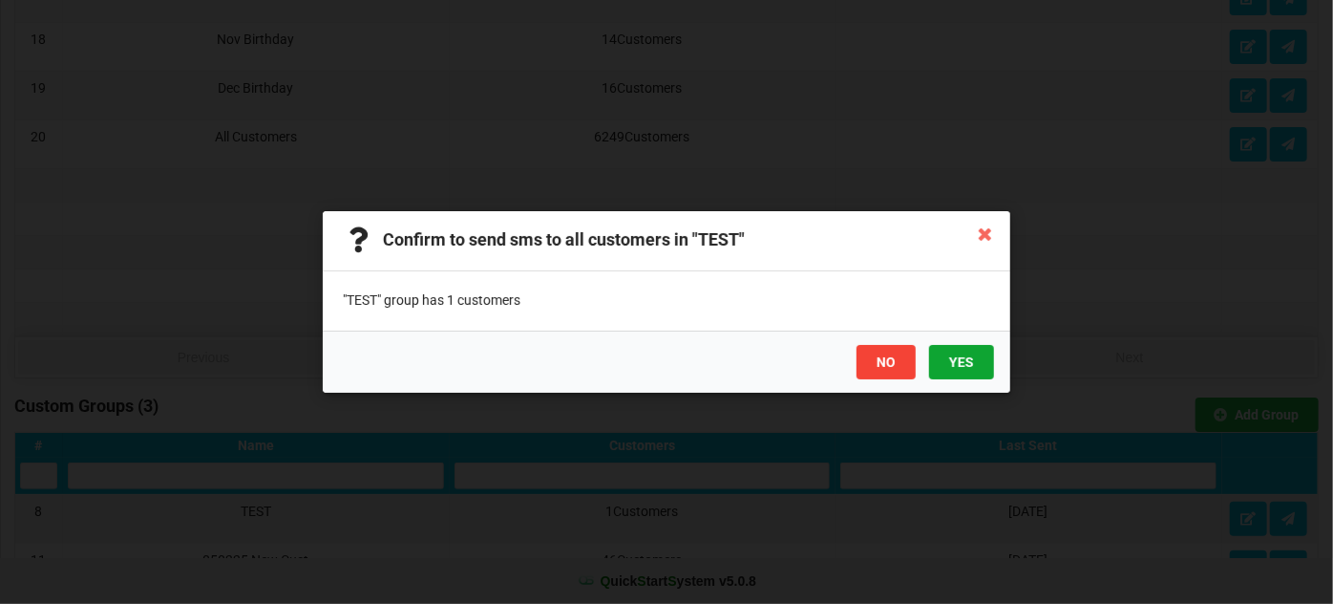
click at [964, 369] on button "YES" at bounding box center [961, 362] width 65 height 34
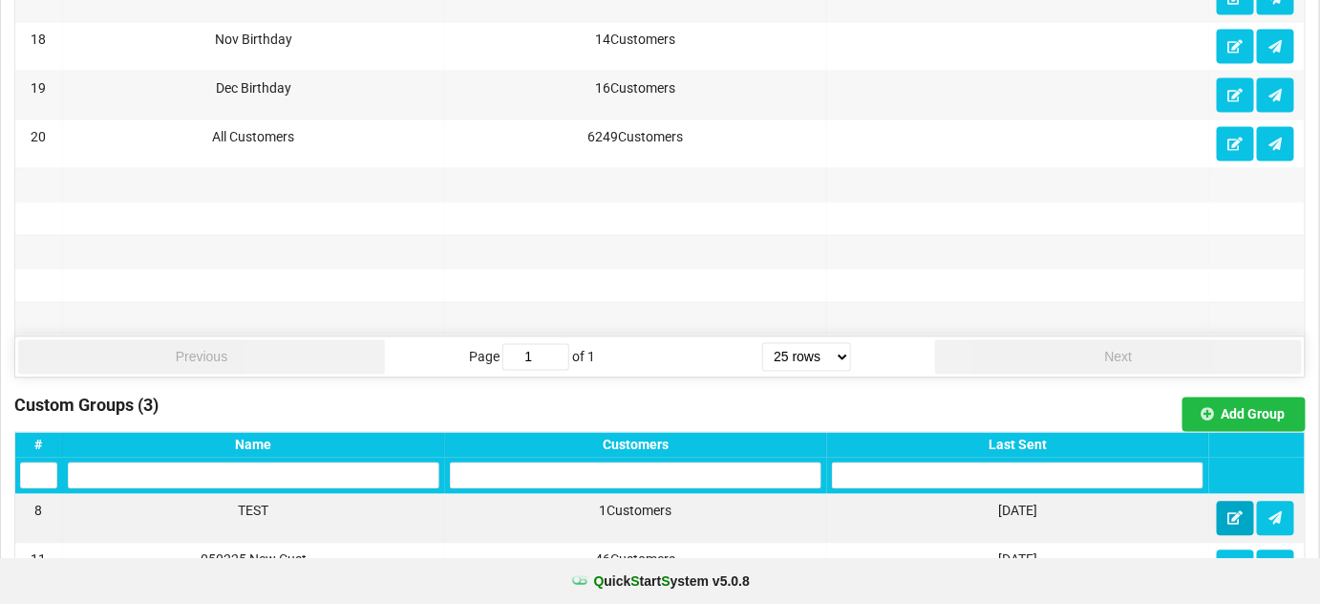
click at [1236, 514] on button at bounding box center [1235, 518] width 37 height 34
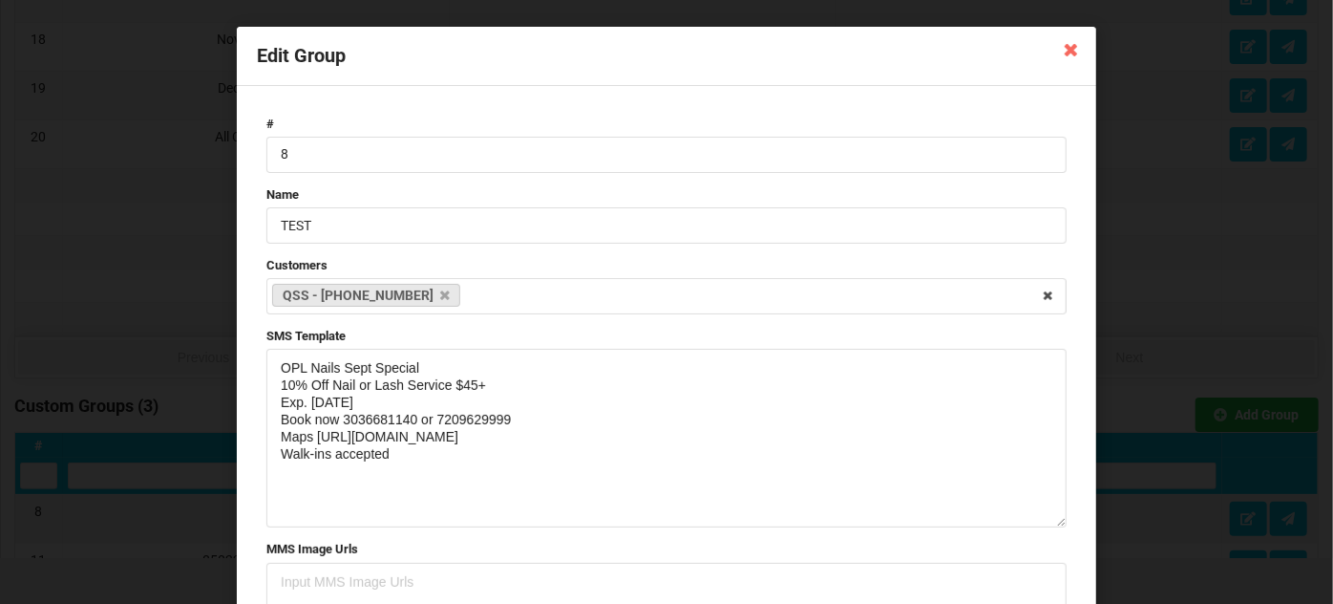
drag, startPoint x: 1059, startPoint y: 418, endPoint x: 1032, endPoint y: 544, distance: 128.9
click at [1033, 527] on textarea "OPL Nails Sept Special 10% Off Nail or Lash Service $45+ Exp. [DATE] Book now 3…" at bounding box center [666, 438] width 800 height 179
drag, startPoint x: 397, startPoint y: 451, endPoint x: 256, endPoint y: 366, distance: 164.9
click at [257, 366] on form "# 8 Name TEST Customers QSS - [PHONE_NUMBER] Select Customers [PERSON_NAME] - […" at bounding box center [666, 447] width 819 height 682
